Goal: Task Accomplishment & Management: Use online tool/utility

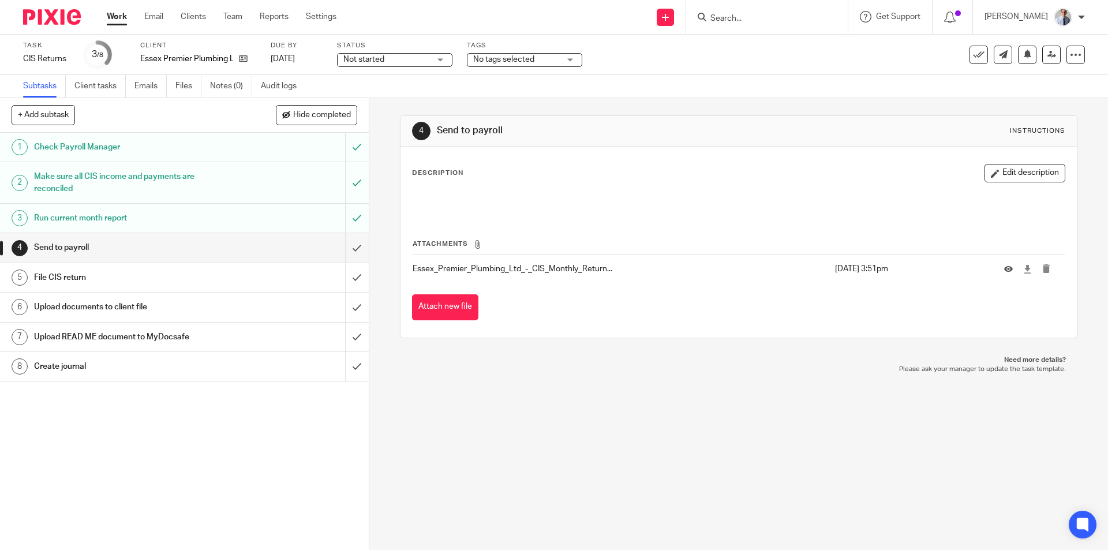
click at [753, 18] on input "Search" at bounding box center [761, 19] width 104 height 10
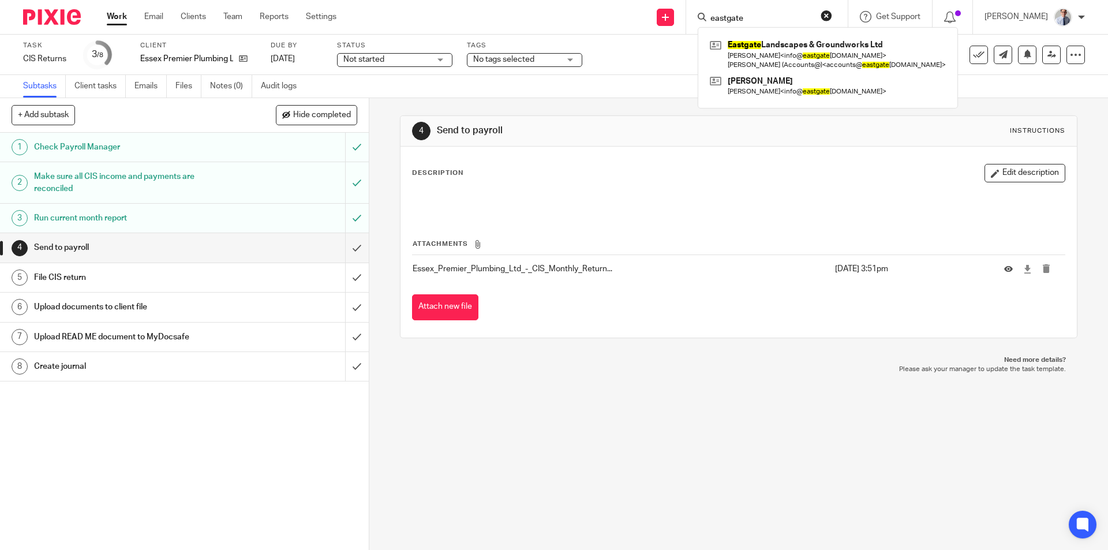
type input "eastgate"
click button "submit" at bounding box center [0, 0] width 0 height 0
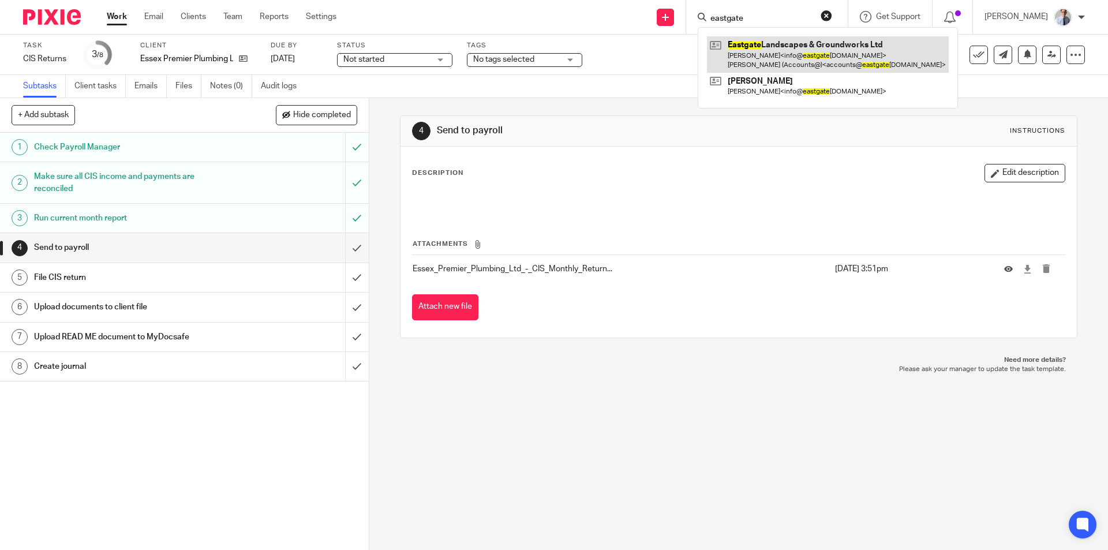
click at [799, 57] on link at bounding box center [828, 54] width 242 height 36
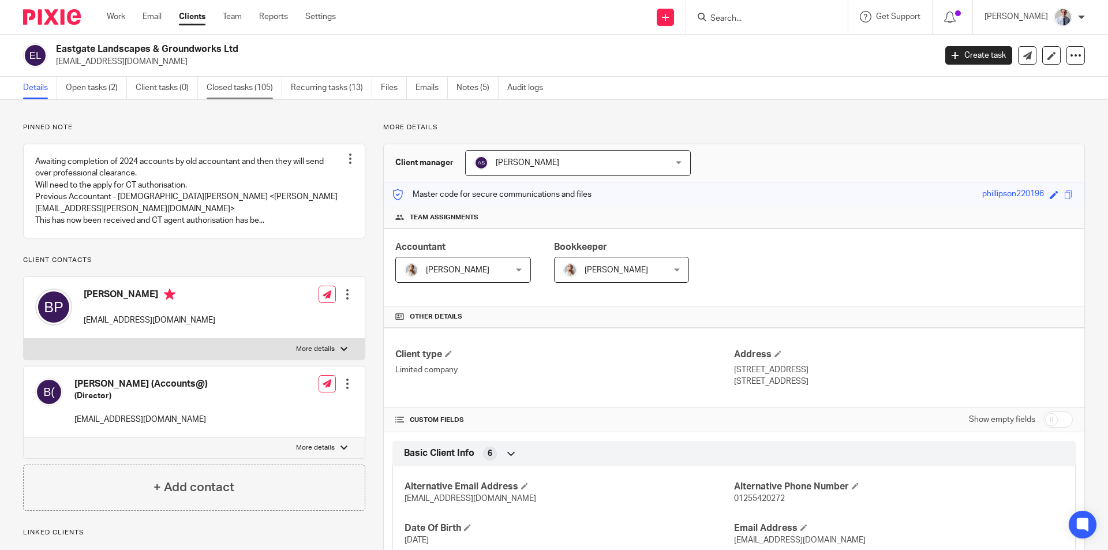
click at [233, 87] on link "Closed tasks (105)" at bounding box center [245, 88] width 76 height 23
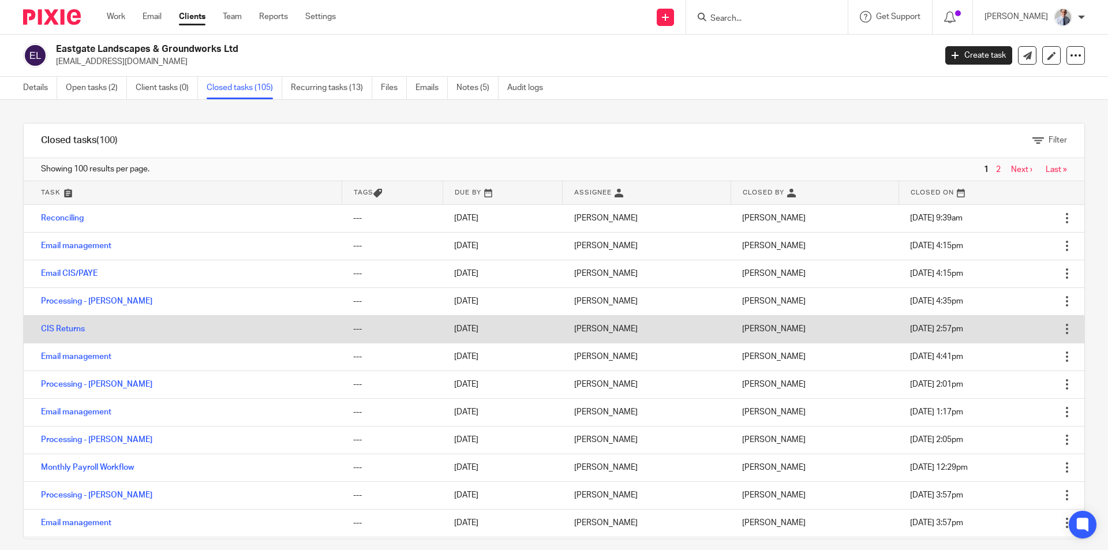
click at [179, 334] on td "CIS Returns" at bounding box center [183, 329] width 318 height 28
click at [1056, 333] on td "Open Delete" at bounding box center [1070, 329] width 29 height 28
click at [1061, 332] on div at bounding box center [1067, 329] width 12 height 12
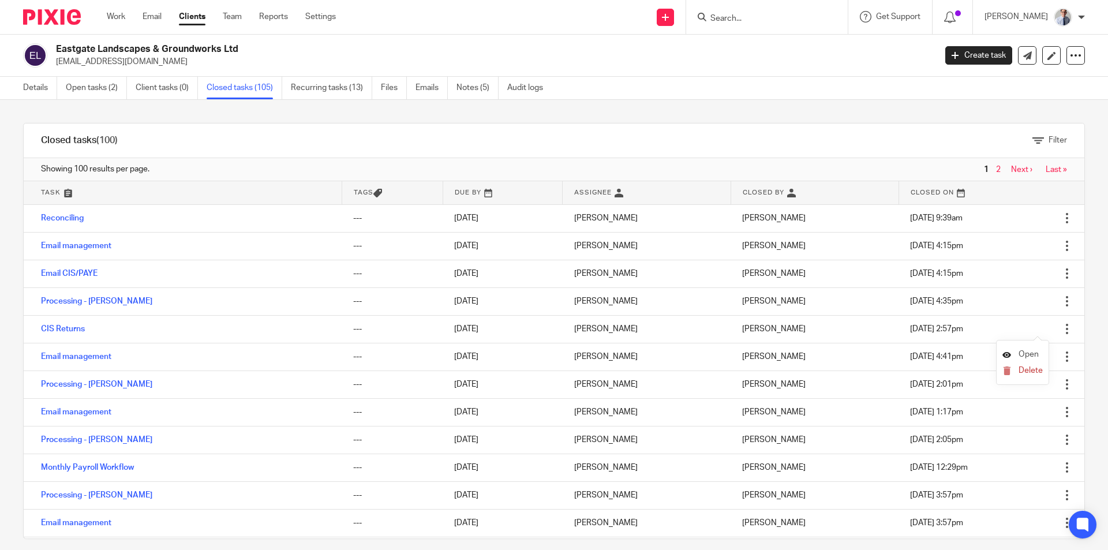
click at [1027, 355] on span "Open" at bounding box center [1029, 354] width 20 height 8
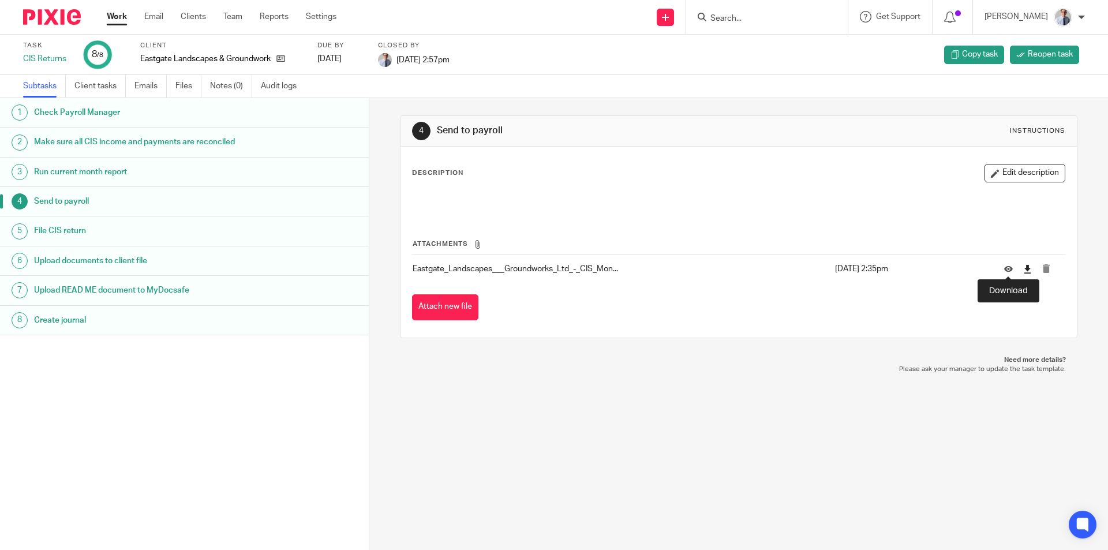
click at [1023, 268] on icon at bounding box center [1027, 269] width 9 height 9
click at [119, 18] on link "Work" at bounding box center [117, 17] width 20 height 12
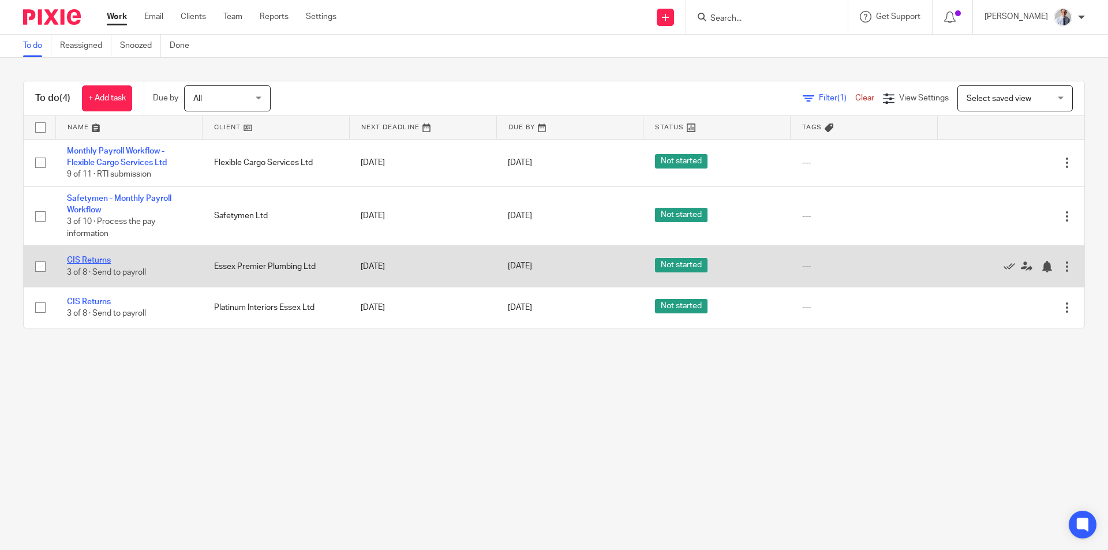
click at [83, 260] on link "CIS Returns" at bounding box center [89, 260] width 44 height 8
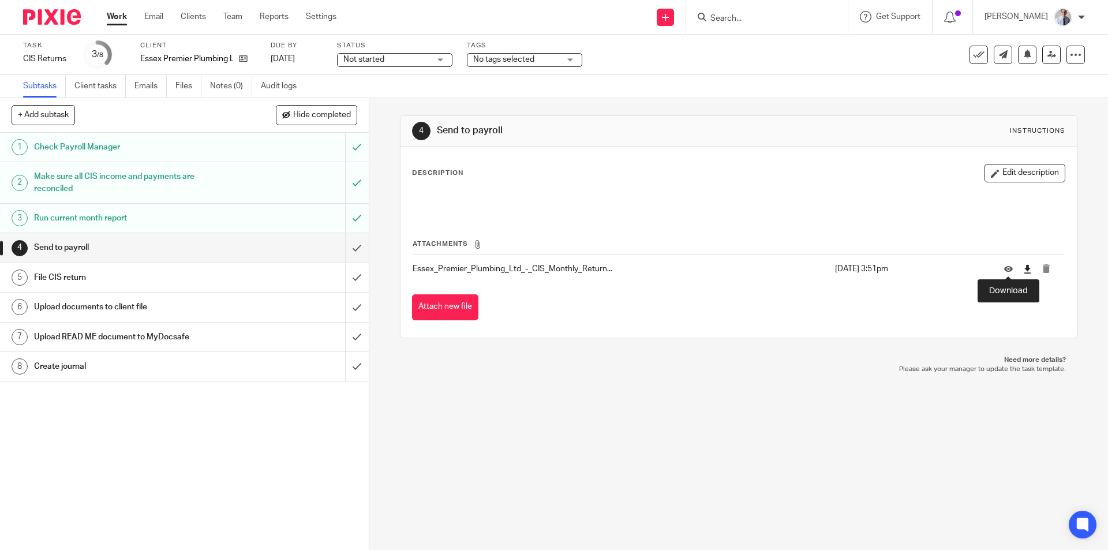
click at [1023, 269] on icon at bounding box center [1027, 269] width 9 height 9
click at [952, 17] on div at bounding box center [953, 17] width 40 height 34
click at [345, 248] on input "submit" at bounding box center [184, 247] width 369 height 29
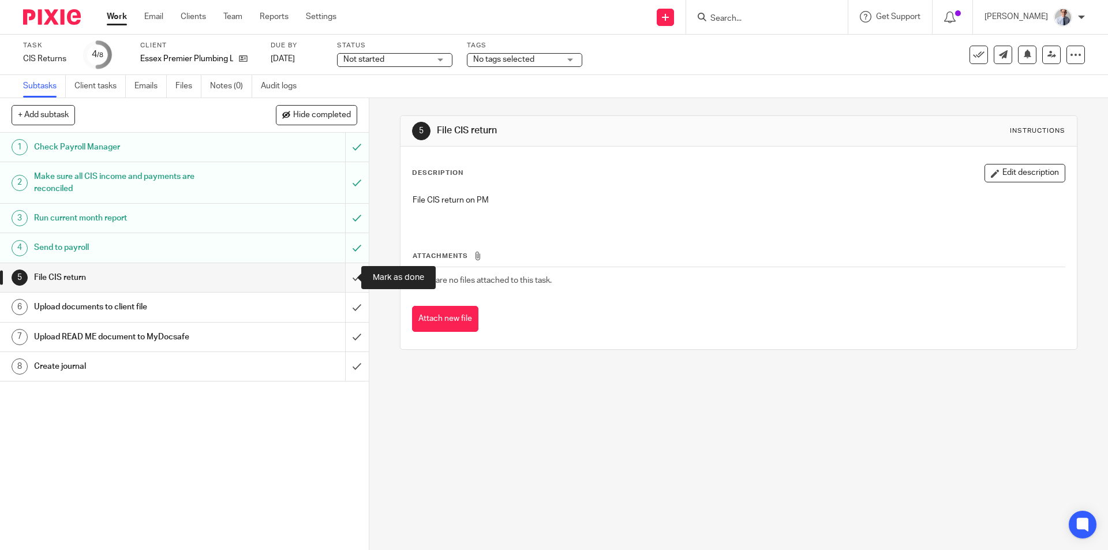
click at [338, 276] on input "submit" at bounding box center [184, 277] width 369 height 29
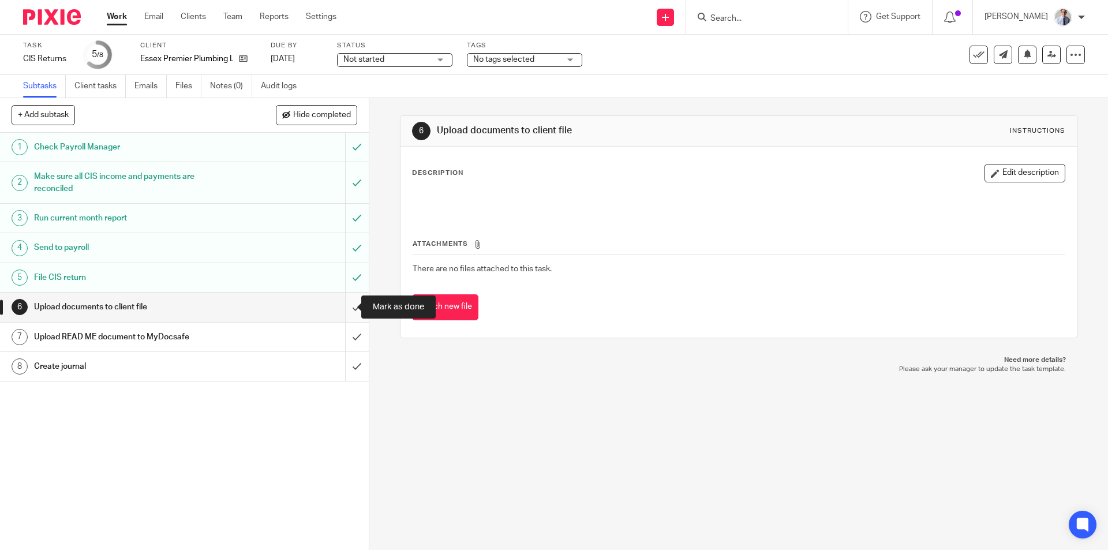
click at [343, 302] on input "submit" at bounding box center [184, 307] width 369 height 29
click at [342, 337] on input "submit" at bounding box center [184, 337] width 369 height 29
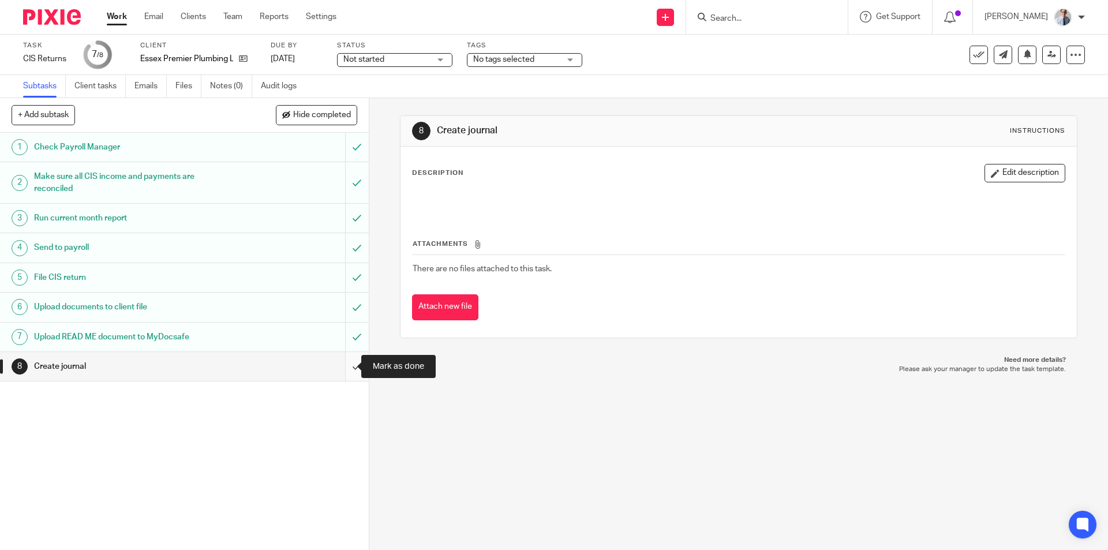
click at [343, 366] on input "submit" at bounding box center [184, 366] width 369 height 29
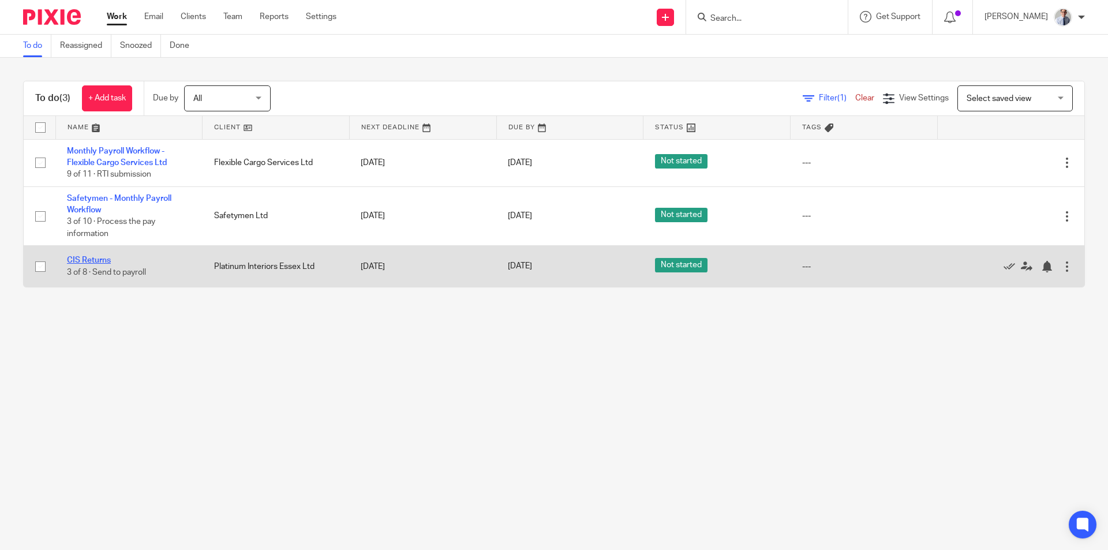
click at [90, 261] on link "CIS Returns" at bounding box center [89, 260] width 44 height 8
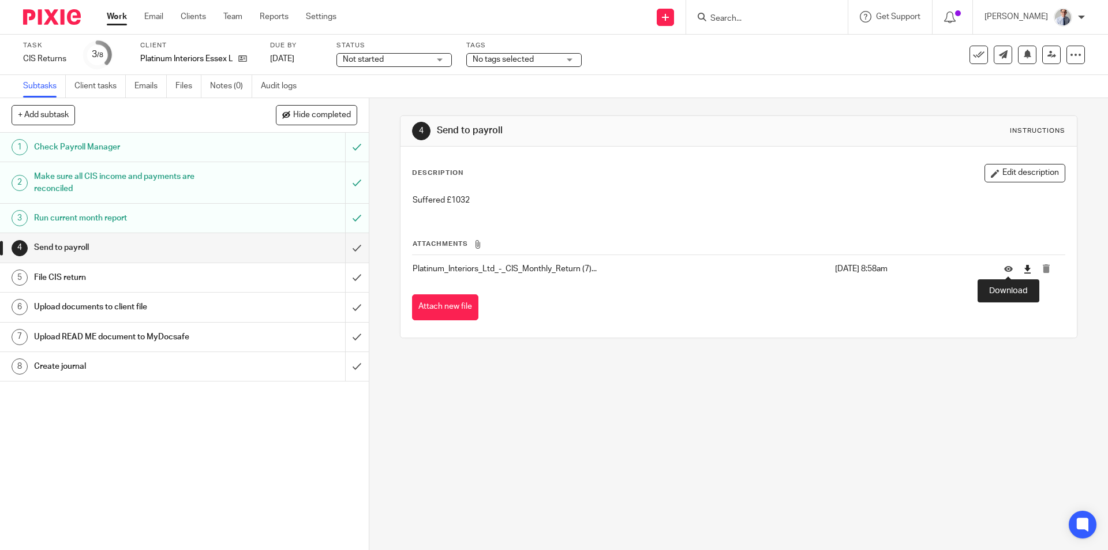
click at [1023, 269] on icon at bounding box center [1027, 269] width 9 height 9
click at [339, 250] on input "submit" at bounding box center [184, 247] width 369 height 29
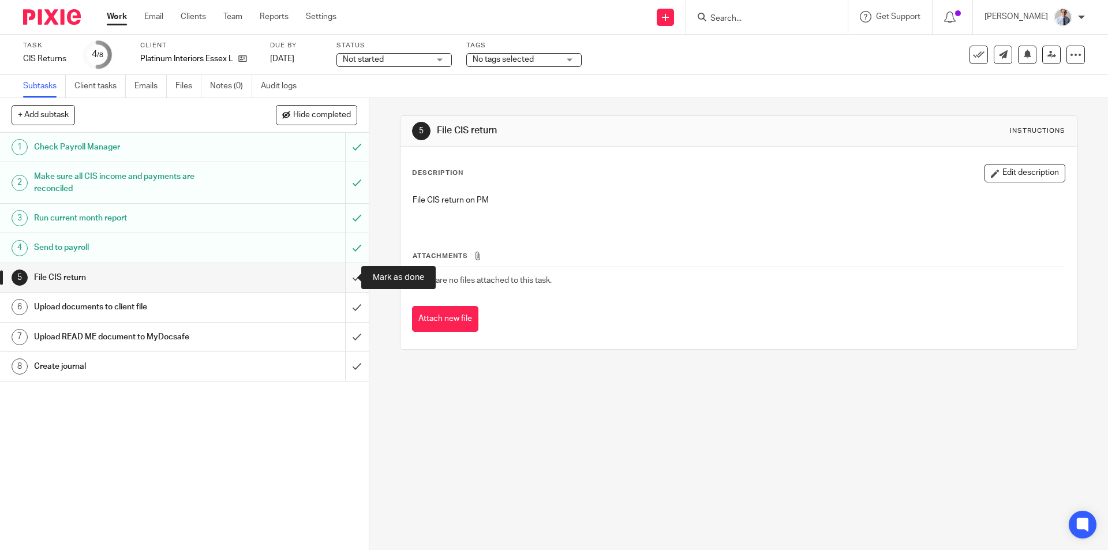
click at [341, 279] on input "submit" at bounding box center [184, 277] width 369 height 29
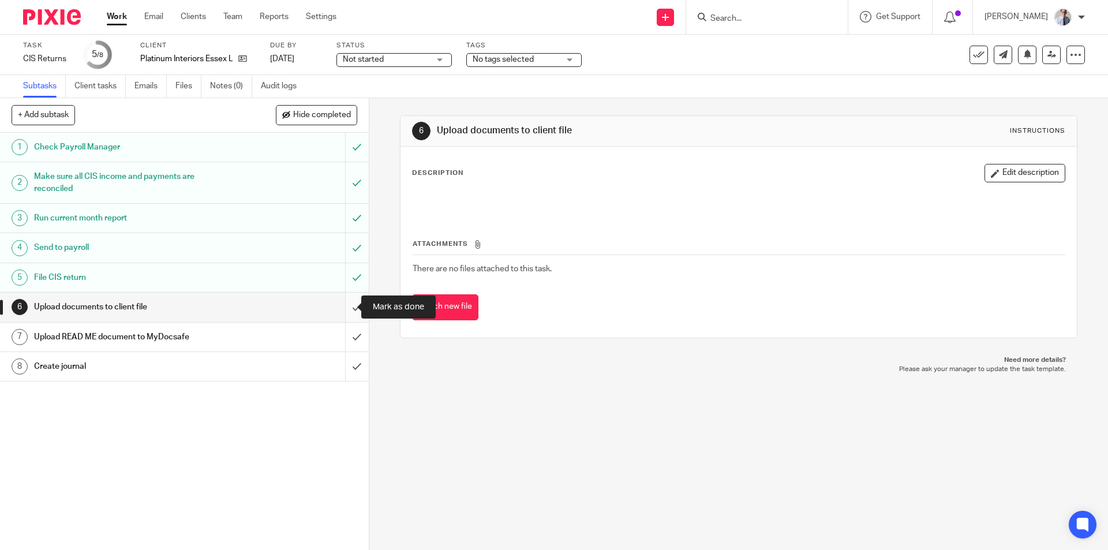
click at [339, 308] on input "submit" at bounding box center [184, 307] width 369 height 29
click at [346, 338] on input "submit" at bounding box center [184, 337] width 369 height 29
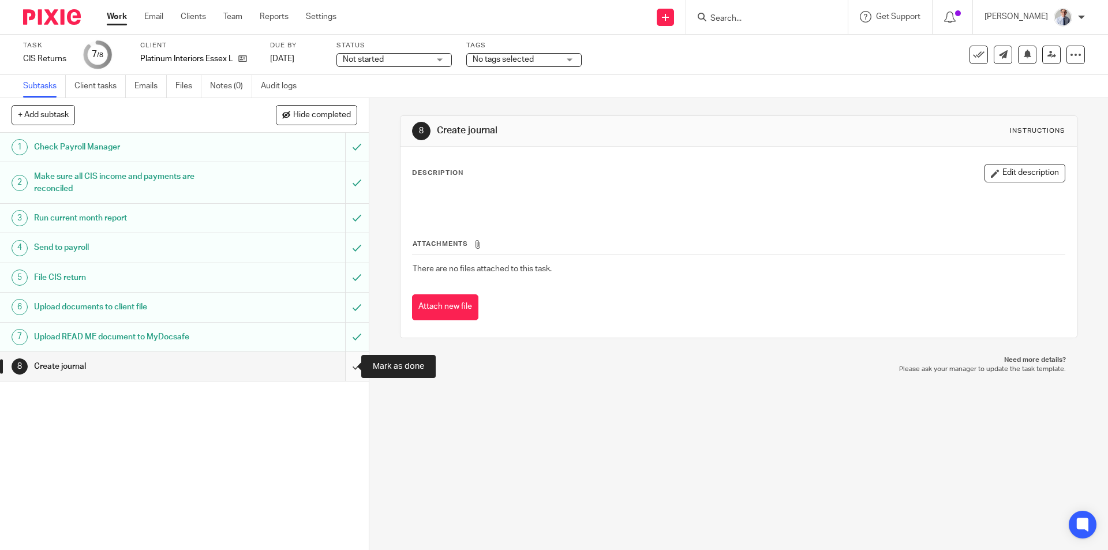
click at [346, 361] on input "submit" at bounding box center [184, 366] width 369 height 29
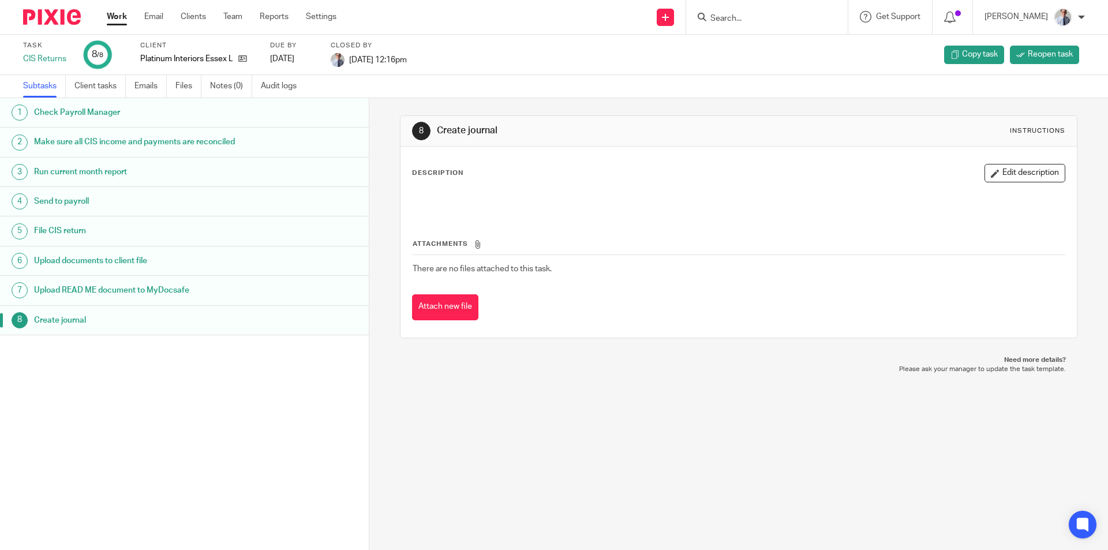
click at [110, 16] on link "Work" at bounding box center [117, 17] width 20 height 12
